Goal: Task Accomplishment & Management: Manage account settings

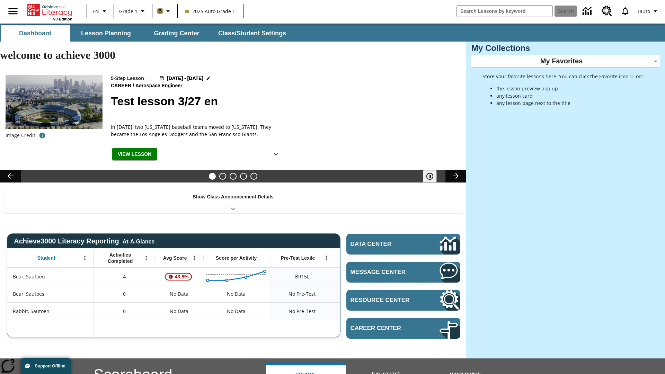
click at [566, 61] on body "Skip to main content NJ Edition EN Grade 1 B 2025 Auto Grade 1 Search Tauto Das…" at bounding box center [332, 303] width 665 height 558
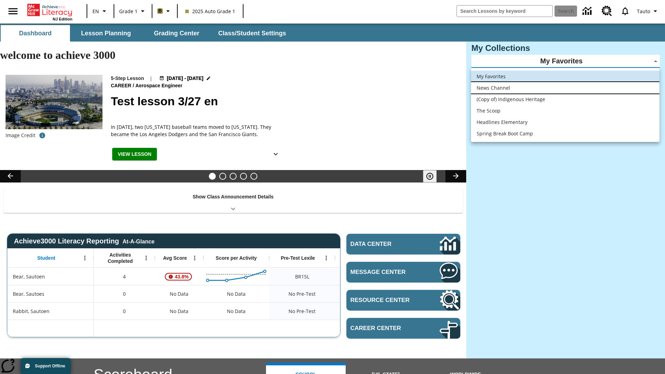
click at [565, 88] on li "News Channel" at bounding box center [565, 87] width 188 height 11
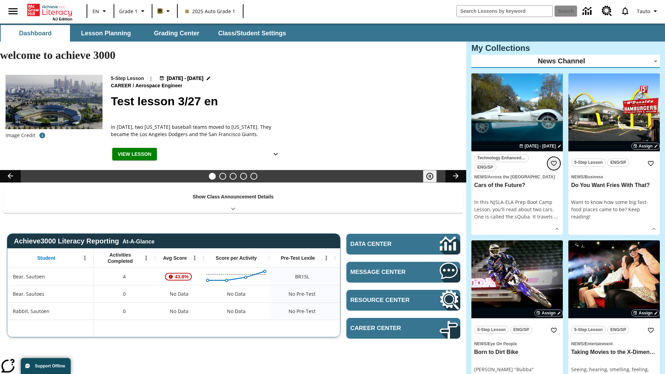
click at [554, 163] on icon "Add to Favorites" at bounding box center [554, 163] width 7 height 7
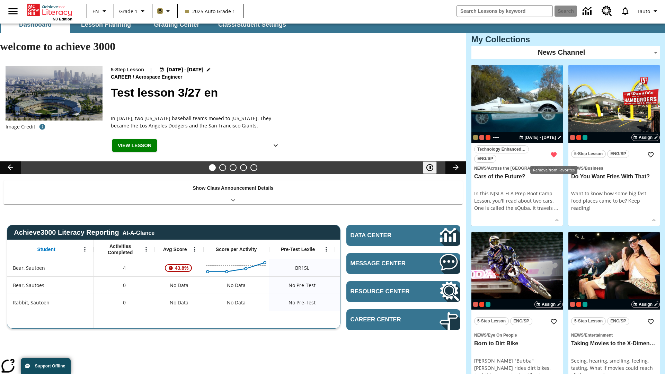
click at [566, 52] on body "Skip to main content NJ Edition EN Grade 1 B 2025 Auto Grade 1 Search 0 Tauto D…" at bounding box center [332, 374] width 665 height 718
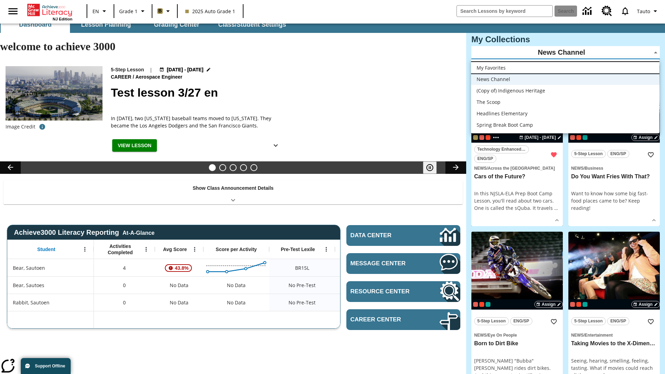
click at [565, 68] on li "My Favorites" at bounding box center [565, 67] width 188 height 11
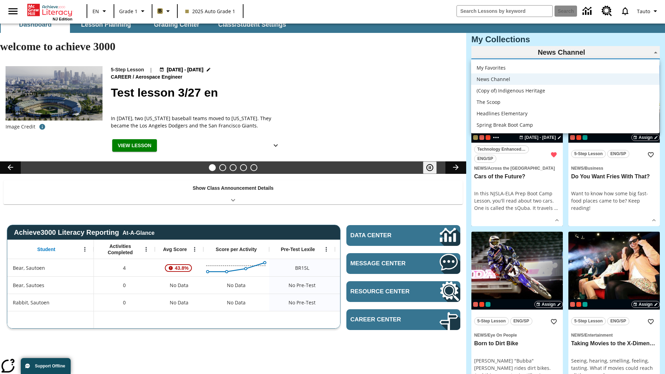
type input "-1"
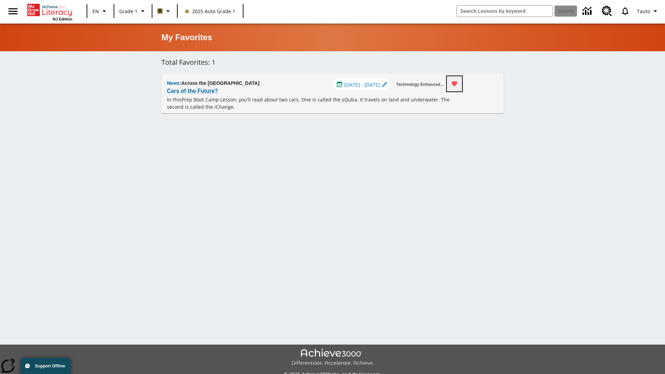
click at [458, 84] on icon "Remove from Favorites" at bounding box center [455, 83] width 6 height 5
